Goal: Navigation & Orientation: Go to known website

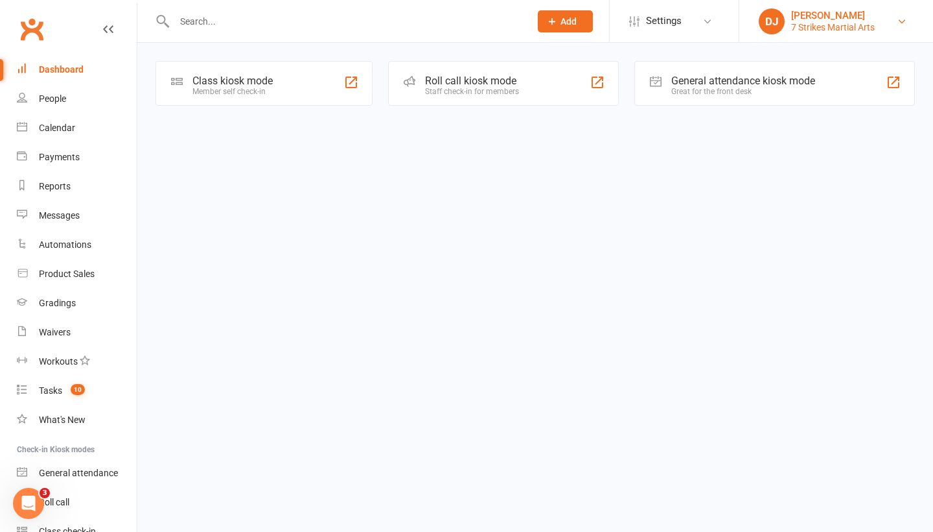
click at [852, 32] on div "7 Strikes Martial Arts" at bounding box center [833, 27] width 84 height 12
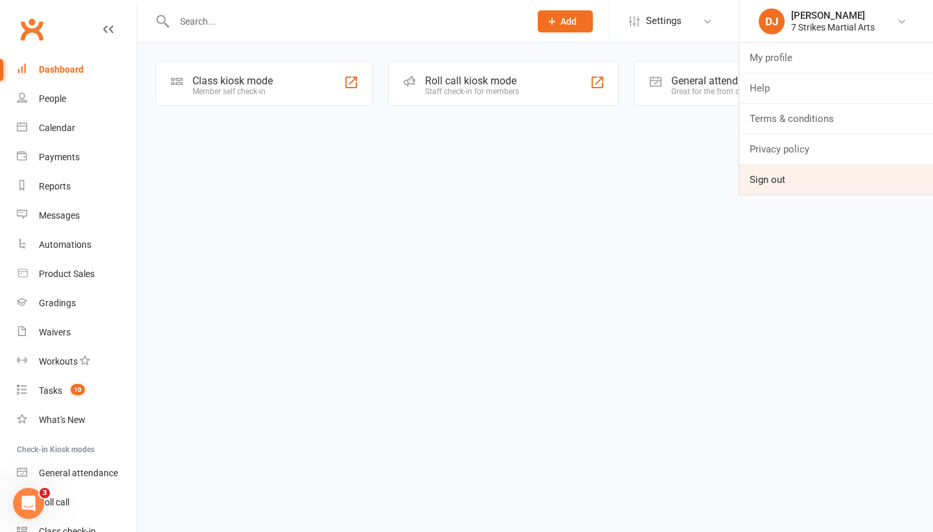
click at [758, 185] on link "Sign out" at bounding box center [837, 180] width 194 height 30
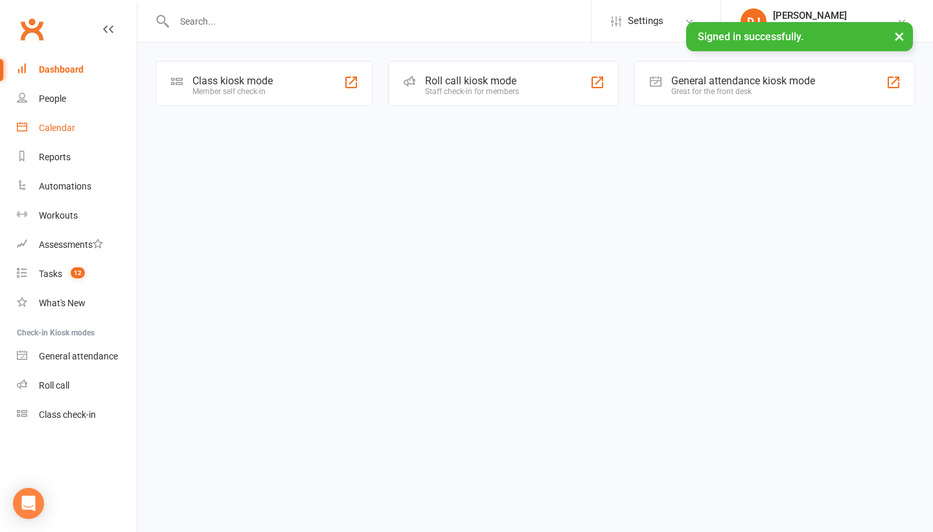
click at [84, 135] on link "Calendar" at bounding box center [77, 127] width 120 height 29
